Goal: Navigation & Orientation: Find specific page/section

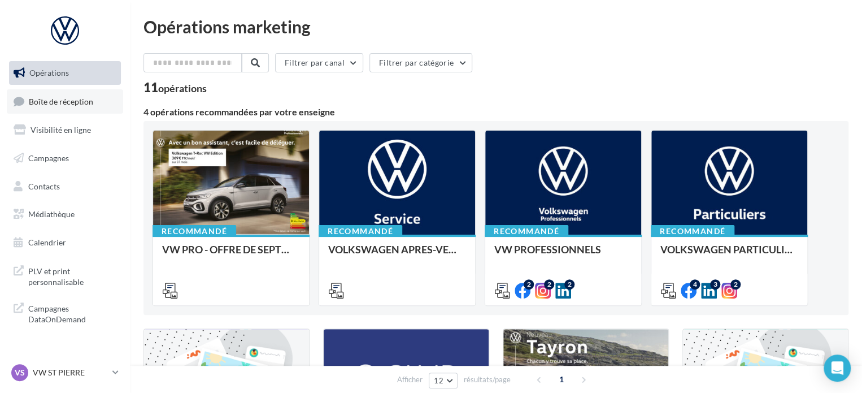
click at [71, 103] on span "Boîte de réception" at bounding box center [61, 101] width 64 height 10
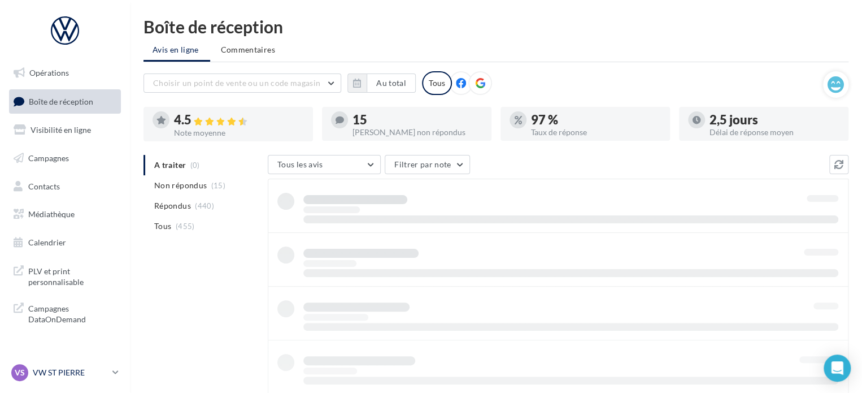
click at [97, 369] on p "VW ST PIERRE" at bounding box center [70, 372] width 75 height 11
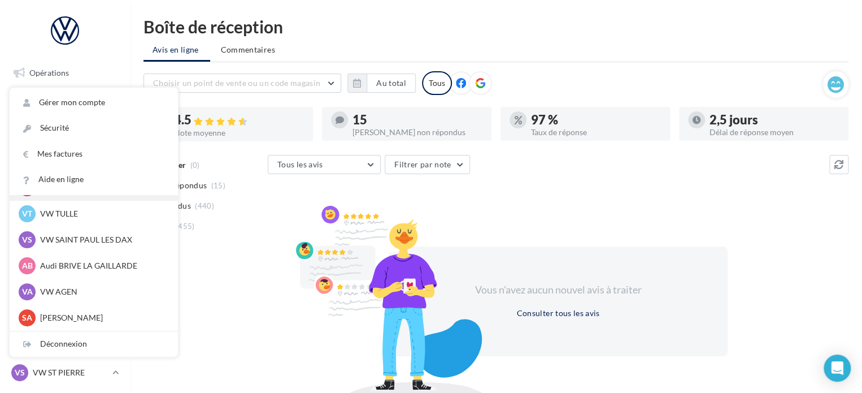
scroll to position [104, 0]
click at [102, 241] on p "VW SAINT PAUL LES DAX" at bounding box center [102, 239] width 124 height 11
click at [101, 241] on p "VW SAINT PAUL LES DAX" at bounding box center [102, 239] width 124 height 11
